Goal: Task Accomplishment & Management: Use online tool/utility

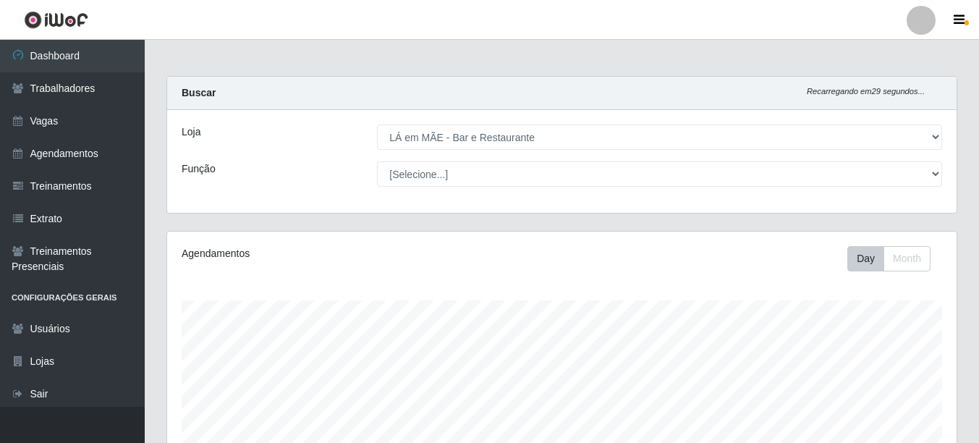
select select "265"
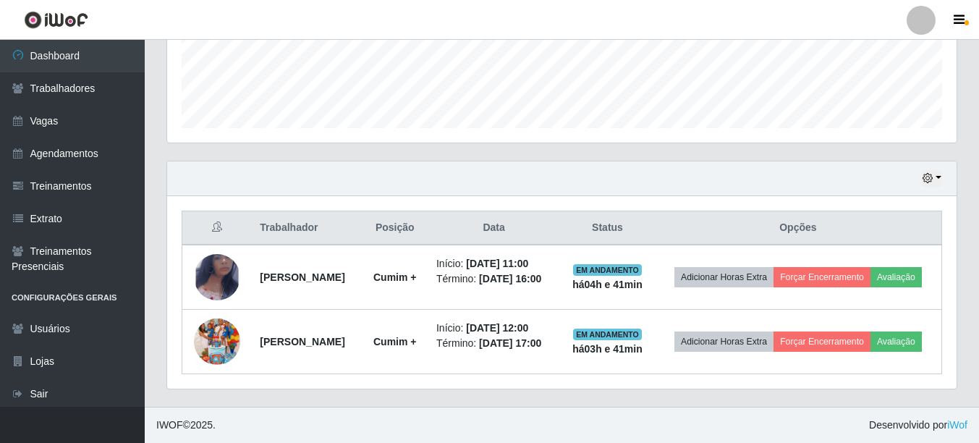
scroll to position [300, 790]
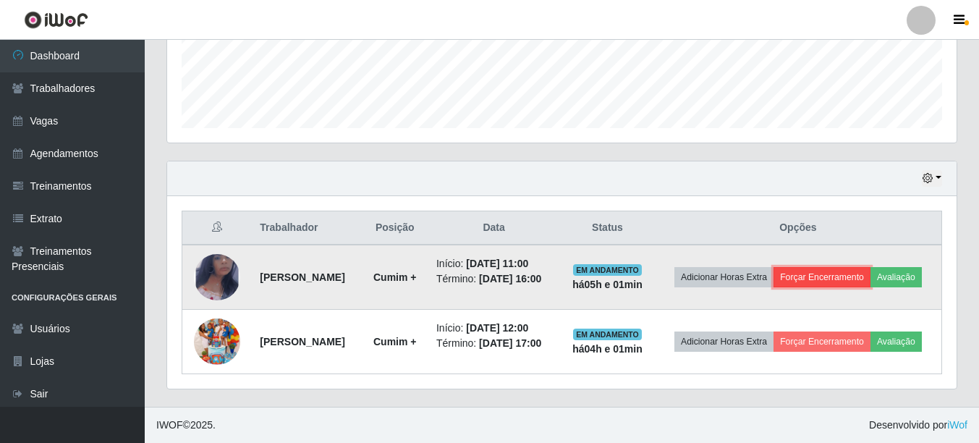
click at [871, 267] on button "Forçar Encerramento" at bounding box center [822, 277] width 97 height 20
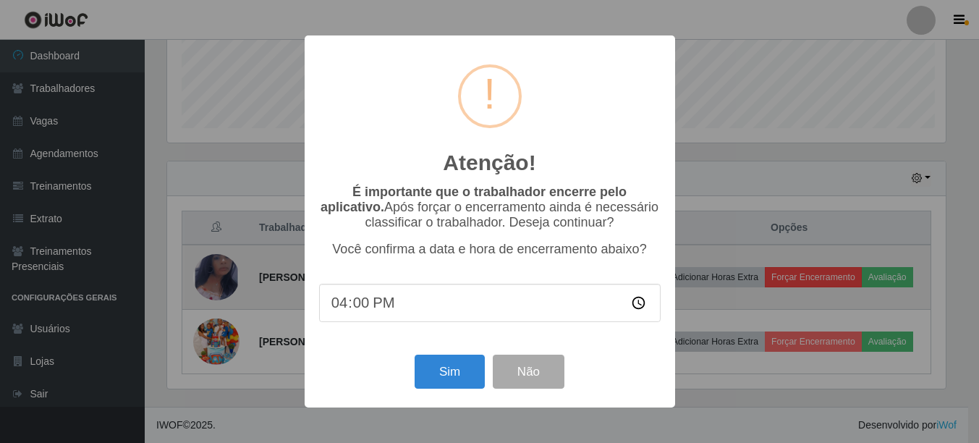
scroll to position [300, 782]
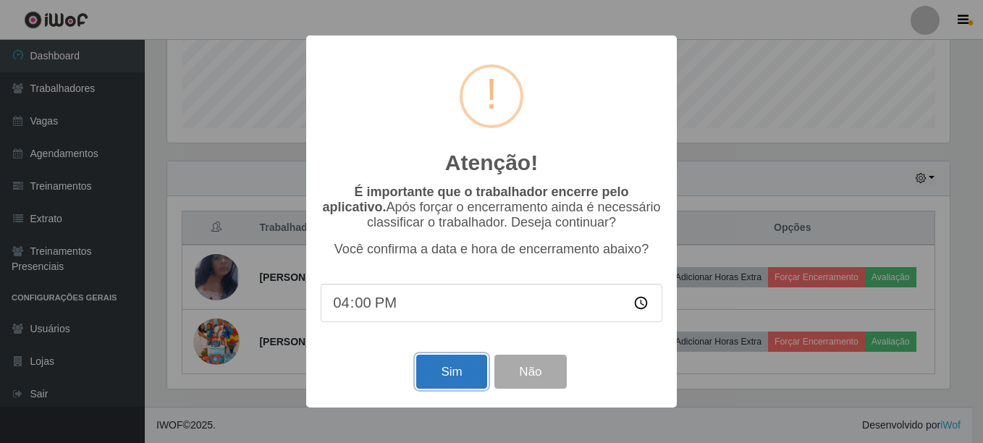
click at [436, 372] on button "Sim" at bounding box center [451, 372] width 70 height 34
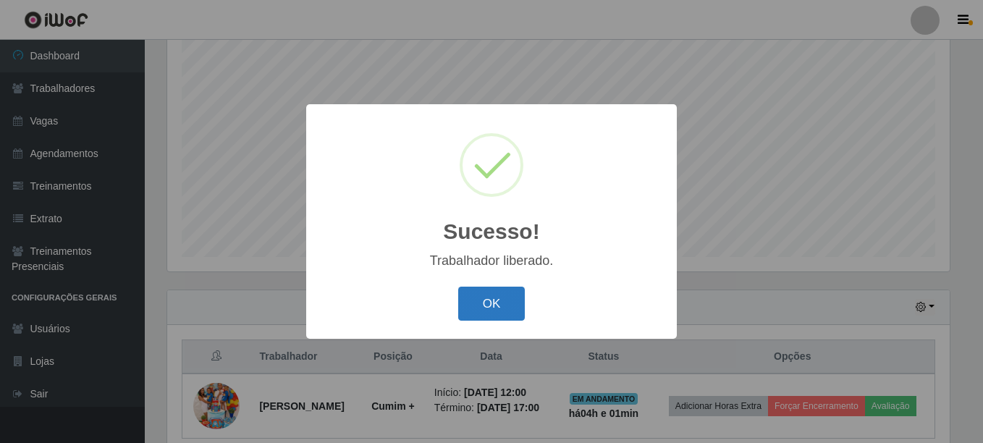
click at [475, 297] on button "OK" at bounding box center [491, 304] width 67 height 34
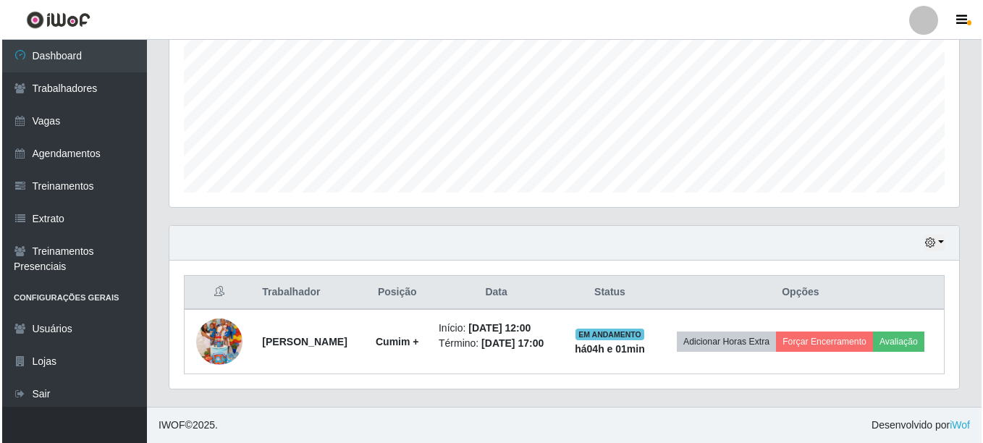
scroll to position [336, 0]
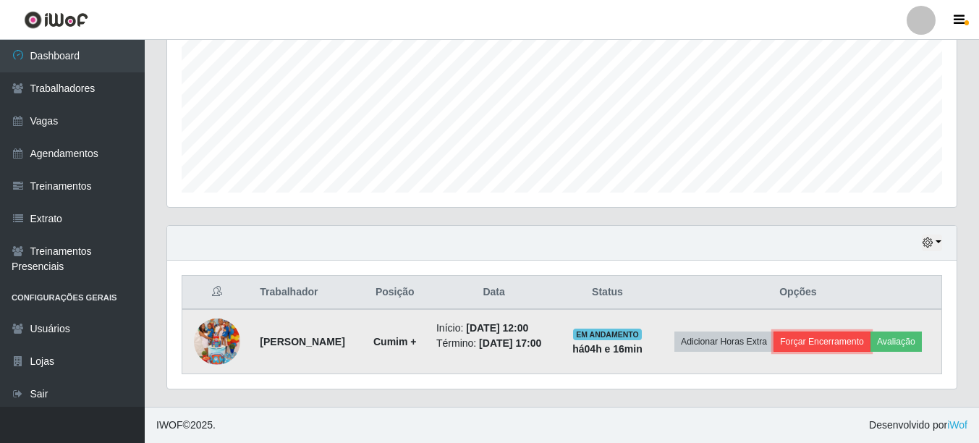
click at [871, 333] on button "Forçar Encerramento" at bounding box center [822, 342] width 97 height 20
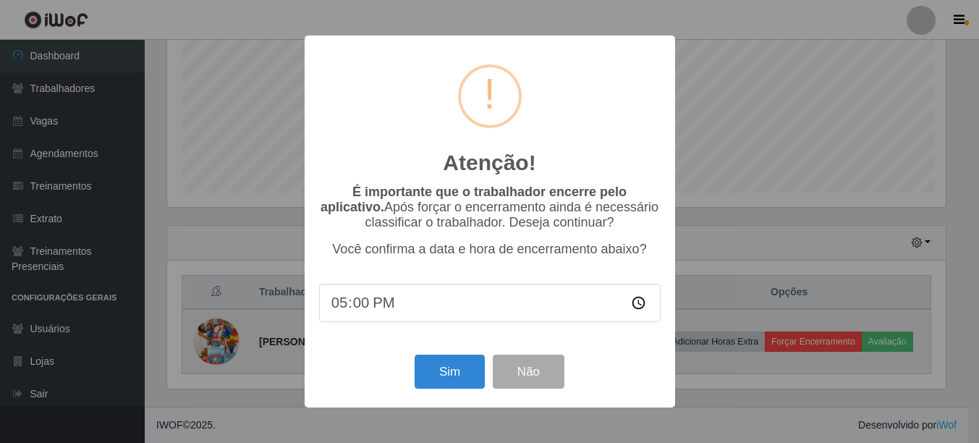
scroll to position [300, 782]
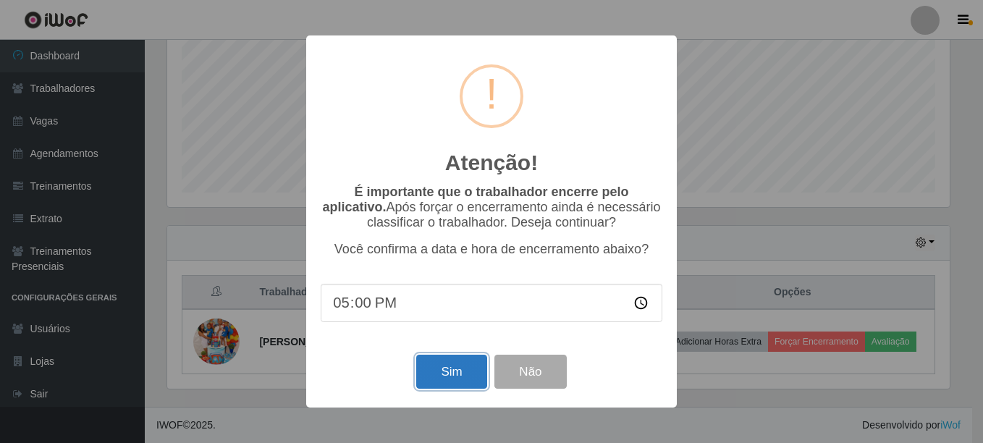
click at [434, 379] on button "Sim" at bounding box center [451, 372] width 70 height 34
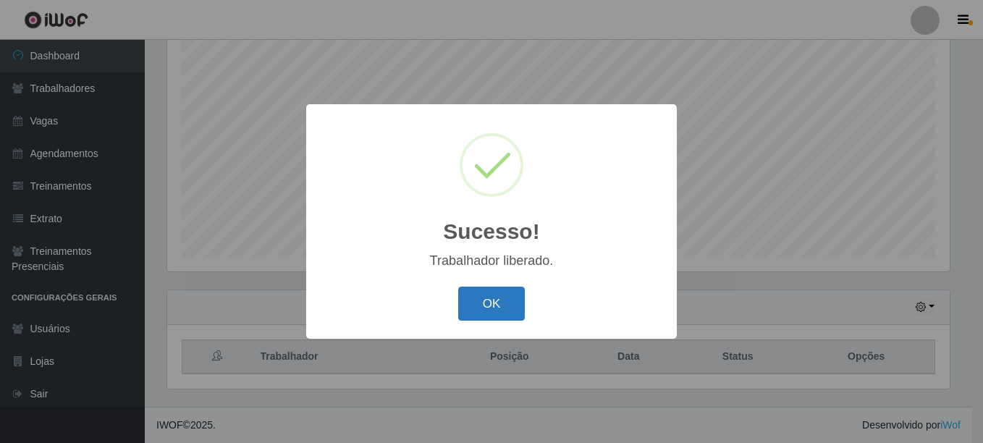
click at [472, 312] on button "OK" at bounding box center [491, 304] width 67 height 34
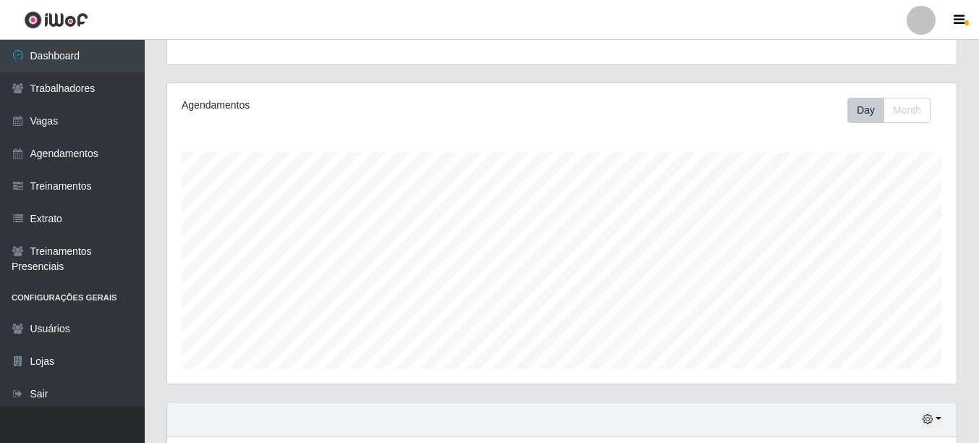
scroll to position [116, 0]
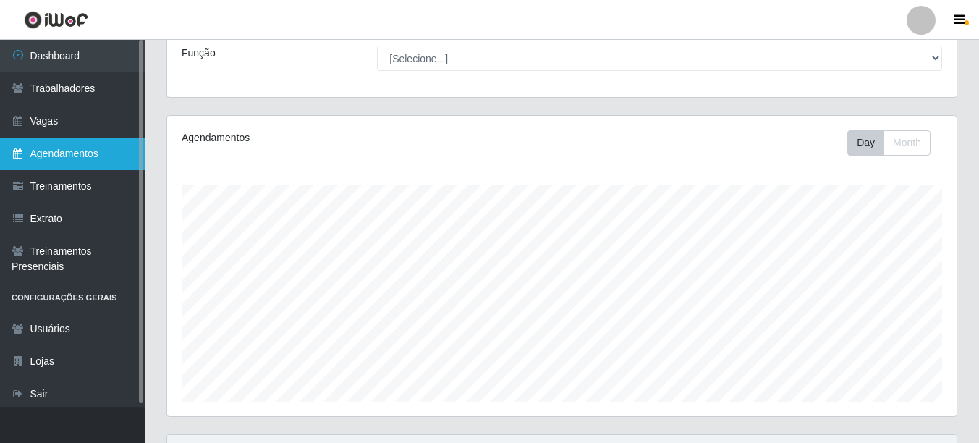
click at [75, 153] on link "Agendamentos" at bounding box center [72, 154] width 145 height 33
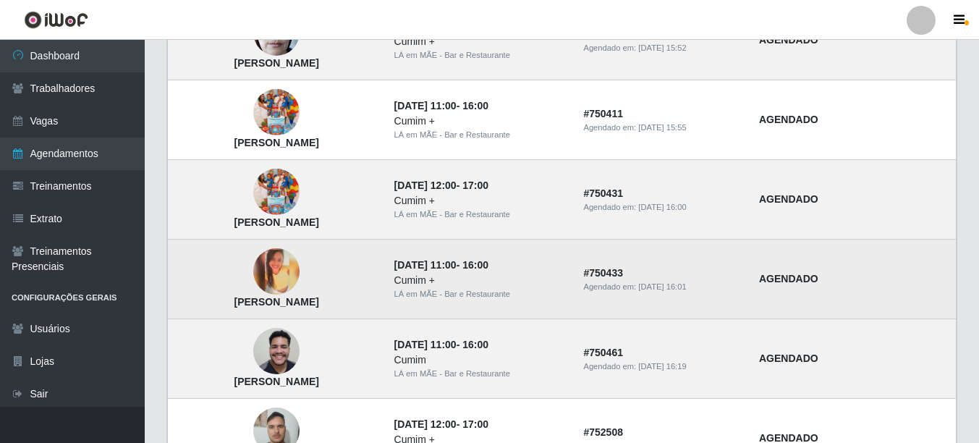
scroll to position [145, 0]
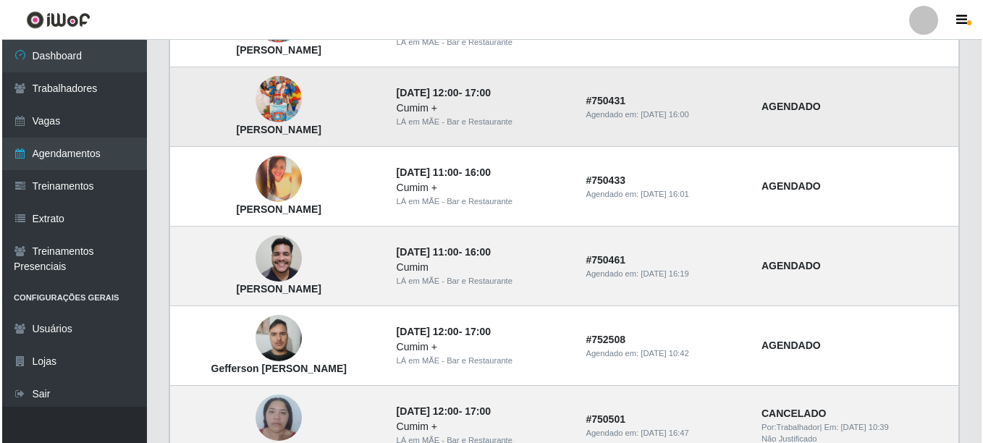
scroll to position [0, 0]
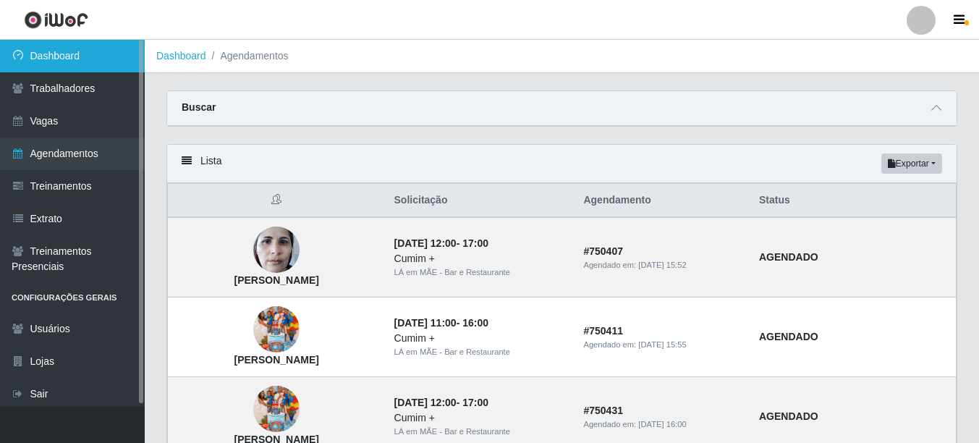
click at [64, 56] on link "Dashboard" at bounding box center [72, 56] width 145 height 33
